Goal: Check status: Check status

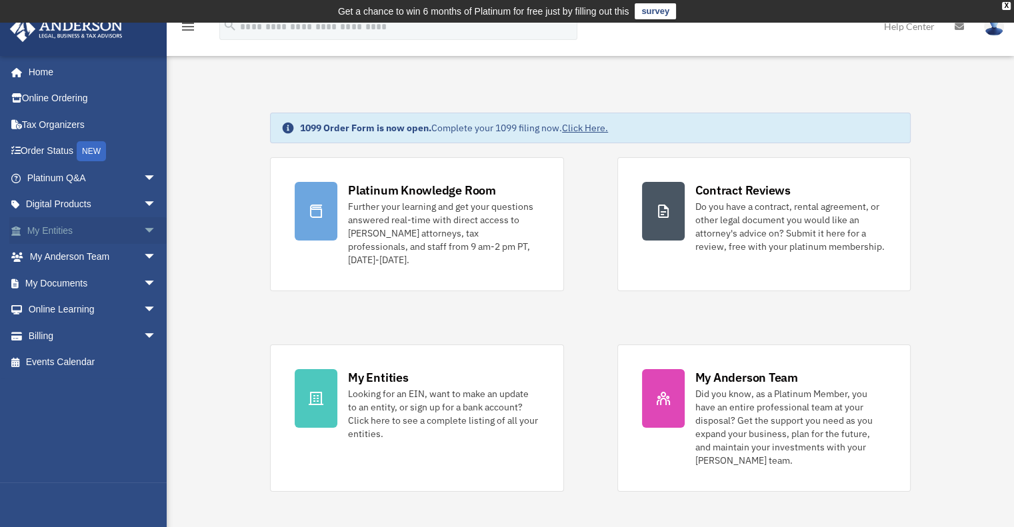
click at [88, 234] on link "My Entities arrow_drop_down" at bounding box center [92, 230] width 167 height 27
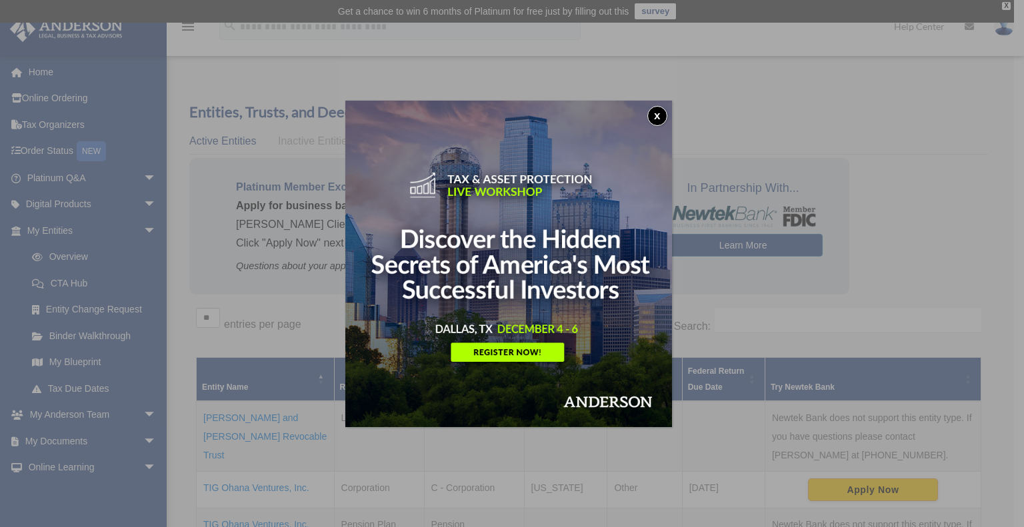
click at [657, 111] on button "x" at bounding box center [657, 116] width 20 height 20
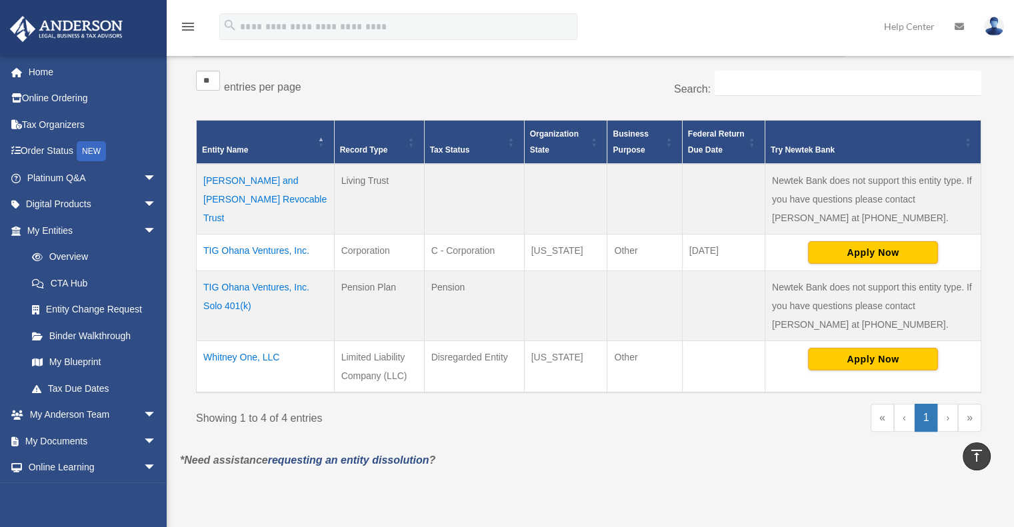
scroll to position [237, 0]
click at [255, 287] on td "TIG Ohana Ventures, Inc. Solo 401(k)" at bounding box center [266, 306] width 138 height 70
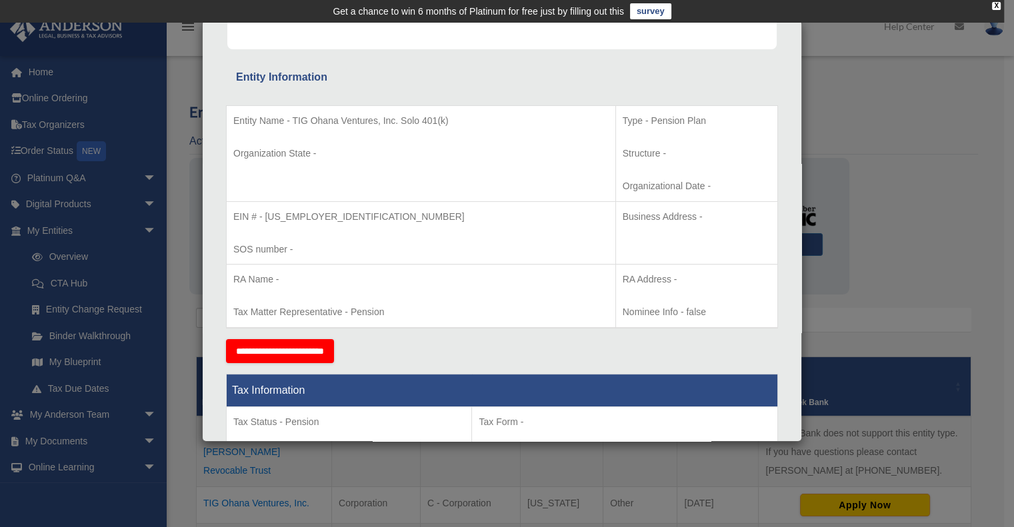
scroll to position [0, 0]
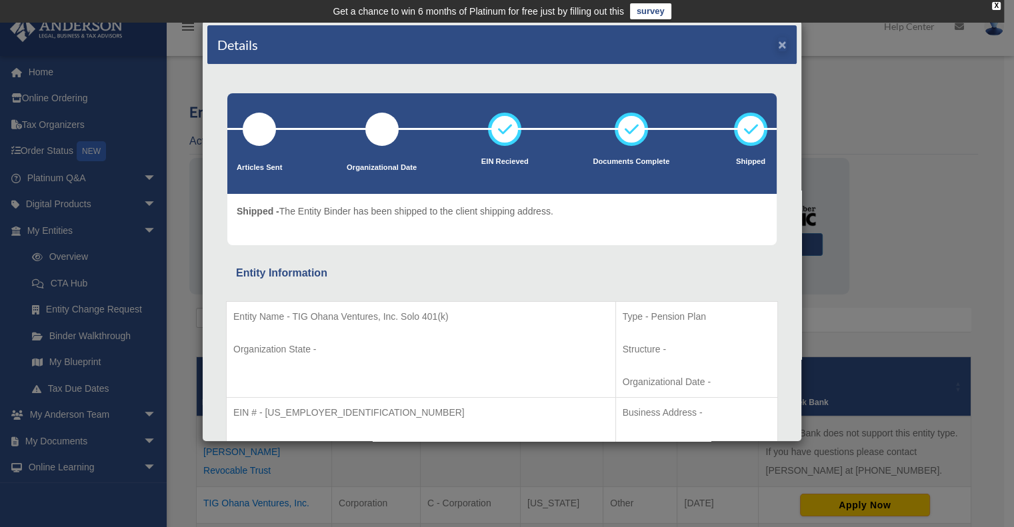
drag, startPoint x: 848, startPoint y: 65, endPoint x: 773, endPoint y: 43, distance: 77.8
click at [773, 43] on div "Details × Articles Sent Organizational Date" at bounding box center [507, 263] width 1014 height 527
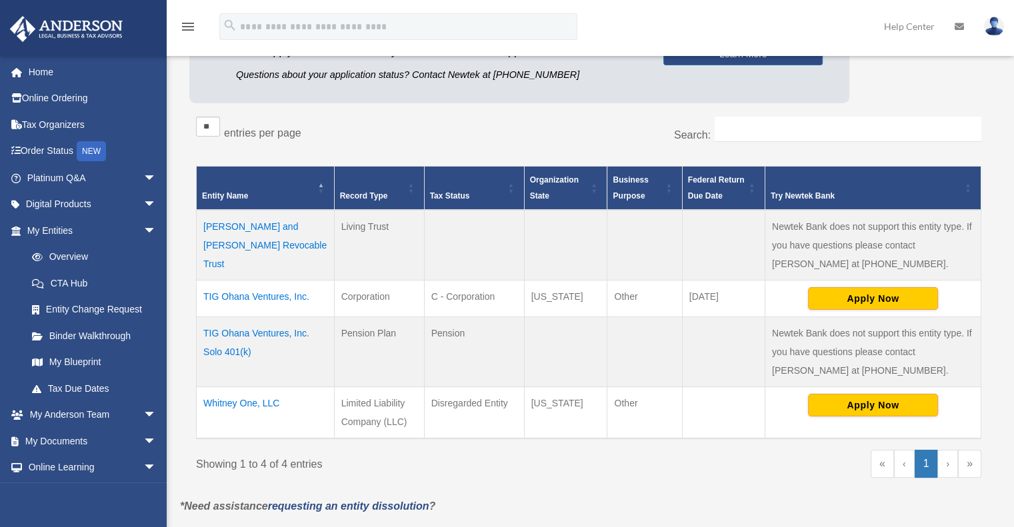
scroll to position [191, 0]
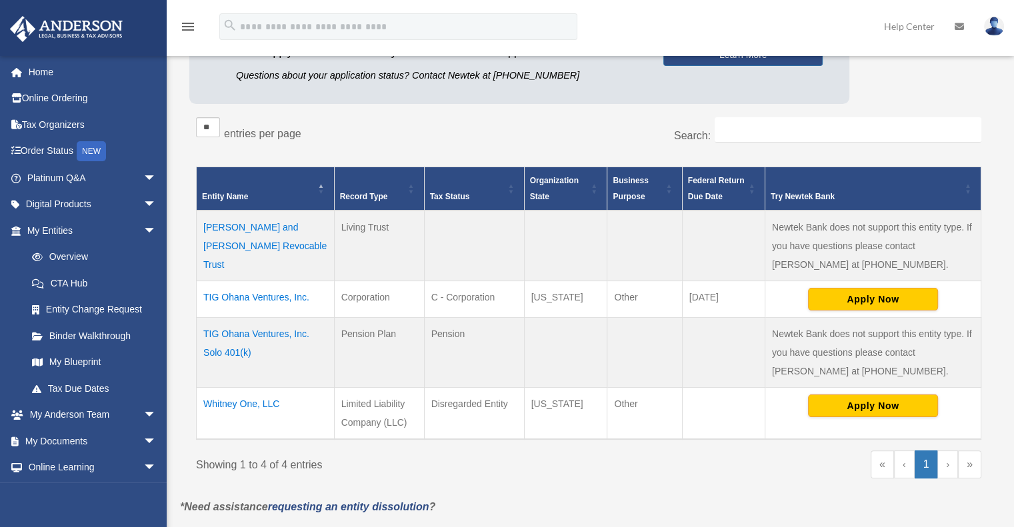
click at [243, 333] on td "TIG Ohana Ventures, Inc. Solo 401(k)" at bounding box center [266, 352] width 138 height 70
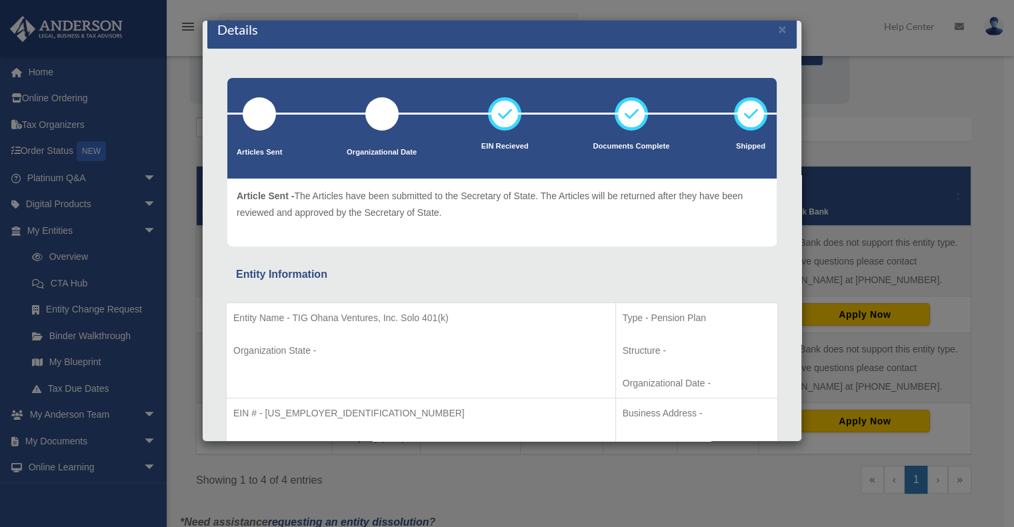
scroll to position [16, 0]
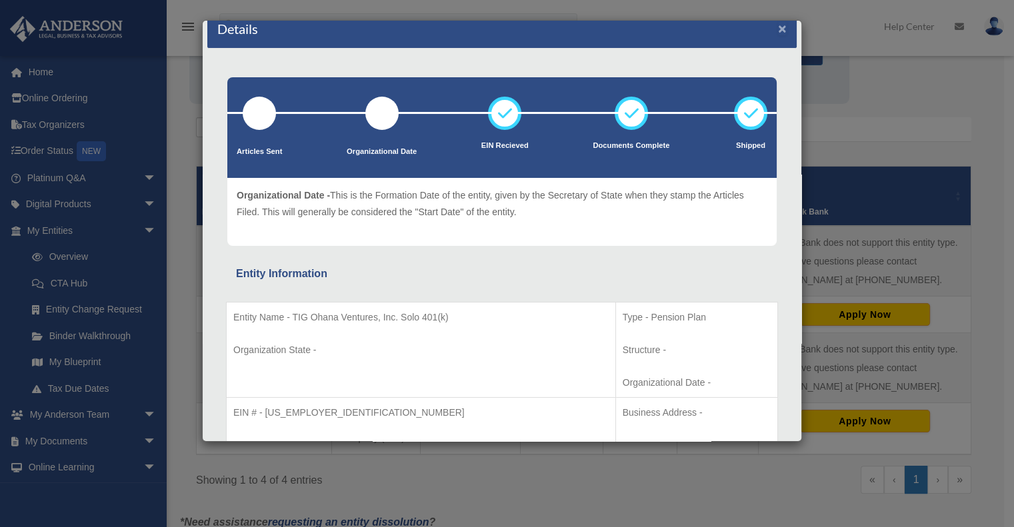
click at [778, 27] on button "×" at bounding box center [782, 28] width 9 height 14
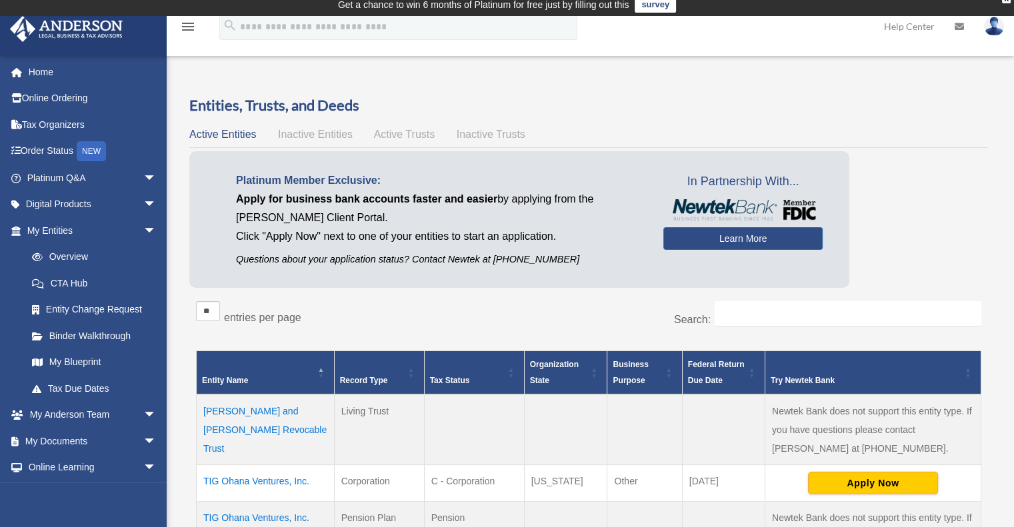
scroll to position [0, 0]
